Goal: Transaction & Acquisition: Book appointment/travel/reservation

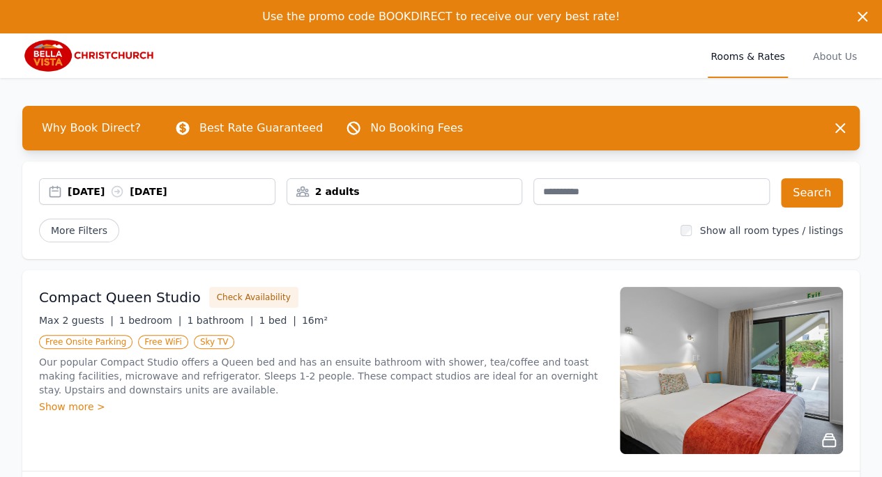
click at [92, 406] on div "Show more >" at bounding box center [321, 407] width 564 height 14
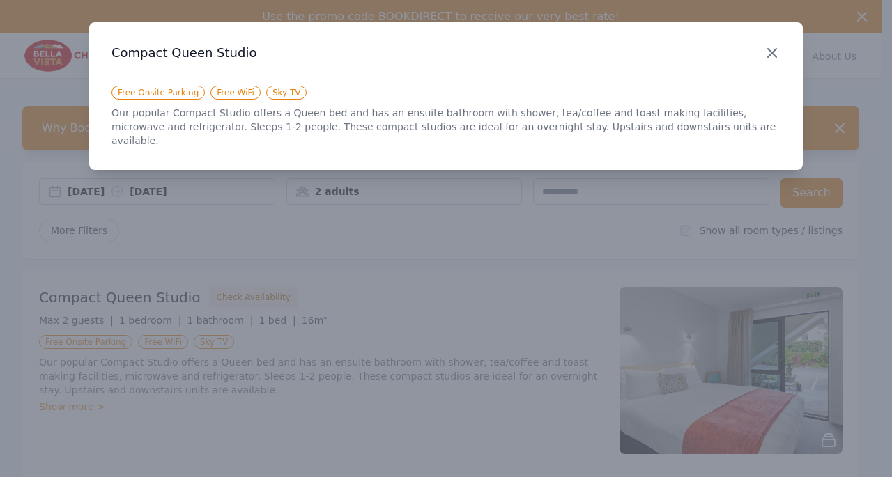
click at [773, 57] on icon "button" at bounding box center [772, 53] width 17 height 17
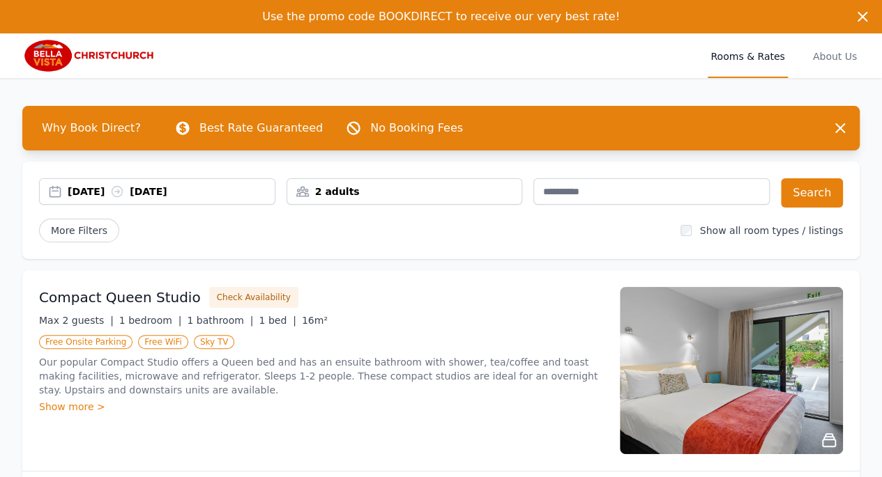
click at [222, 191] on div "[DATE] [DATE]" at bounding box center [171, 192] width 207 height 14
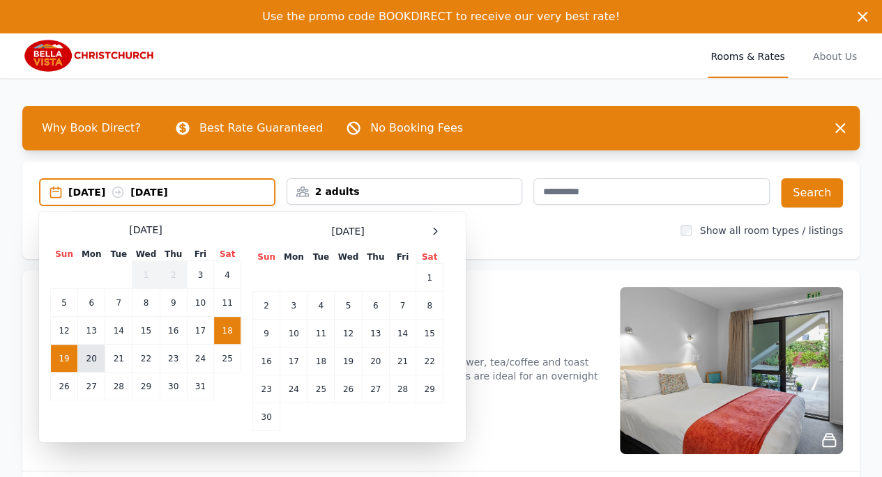
click at [85, 357] on td "20" at bounding box center [91, 359] width 27 height 28
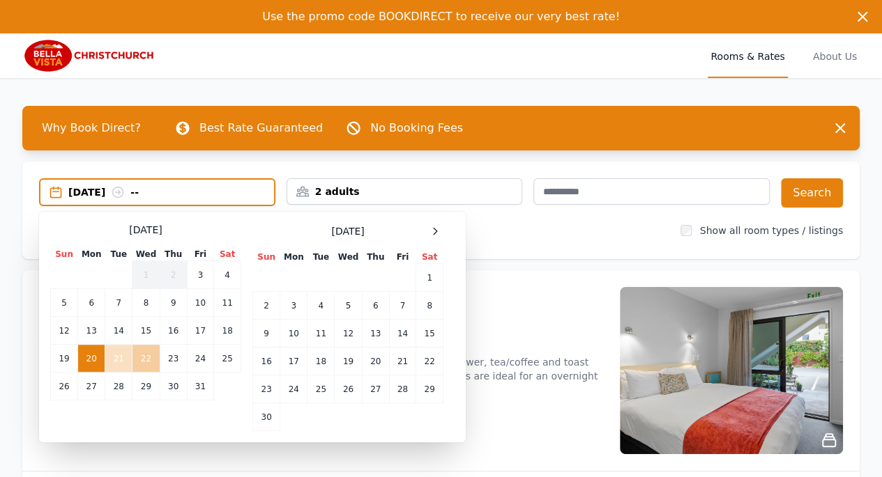
click at [144, 363] on td "22" at bounding box center [145, 359] width 27 height 28
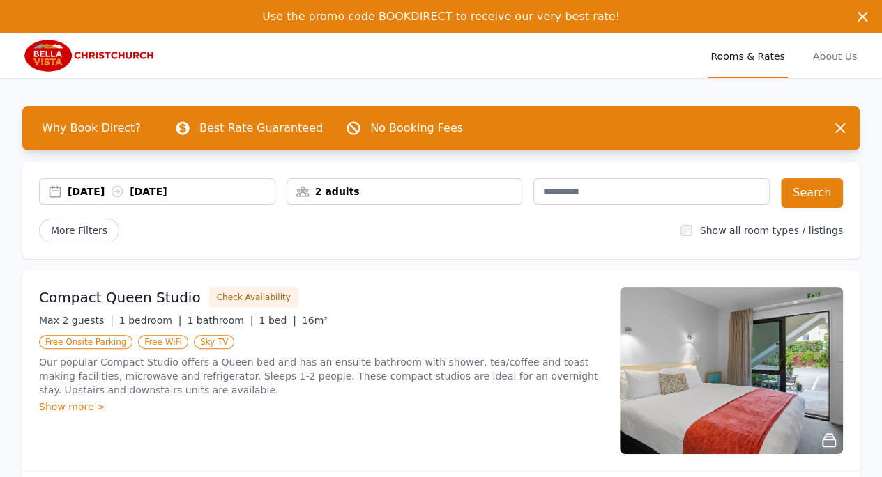
click at [153, 56] on img at bounding box center [89, 55] width 134 height 33
